Goal: Task Accomplishment & Management: Manage account settings

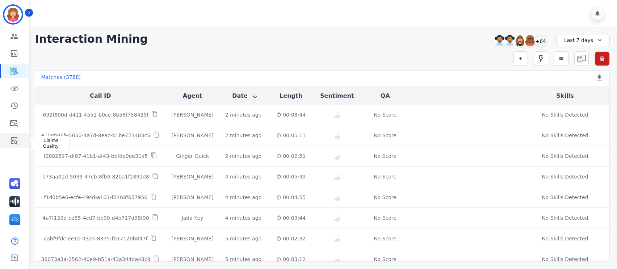
click at [15, 141] on icon "Sidebar" at bounding box center [14, 140] width 9 height 9
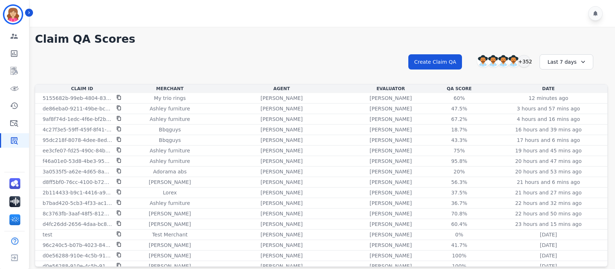
click at [581, 61] on icon at bounding box center [582, 61] width 7 height 7
click at [265, 30] on div "**********" at bounding box center [321, 149] width 587 height 245
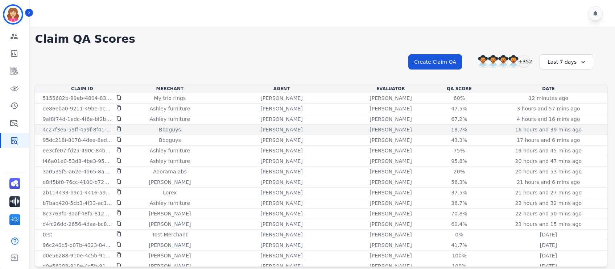
click at [76, 130] on p "4c27f3e5-59ff-459f-8f41-f87dccdd199e" at bounding box center [77, 129] width 70 height 7
click at [442, 129] on div "18.7%" at bounding box center [458, 129] width 33 height 7
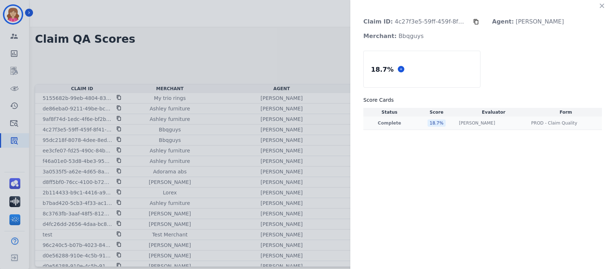
click at [391, 123] on p "Complete" at bounding box center [389, 123] width 49 height 6
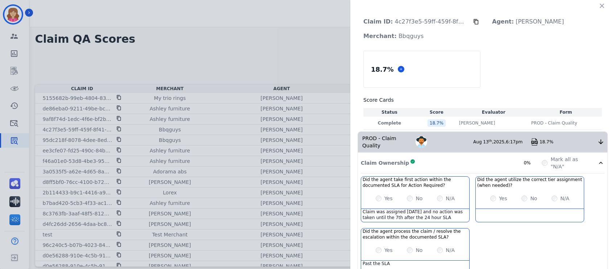
click at [535, 138] on div at bounding box center [534, 141] width 9 height 7
